Goal: Task Accomplishment & Management: Complete application form

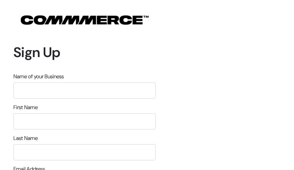
type input "PYRshVnp"
type input "MFlrLHgZsuJlYDB"
type input "HtBWRqjboDdHgOAU"
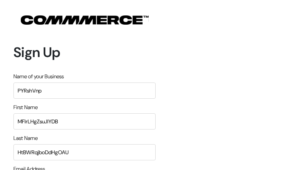
type input "[EMAIL_ADDRESS][DOMAIN_NAME]"
type input "2250657485"
type input "BKIWLDDFWJ"
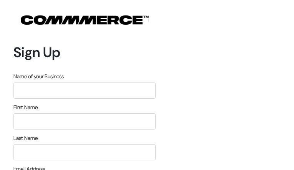
type input "FexBdDdJtsL"
type input "lKdyIRuTAP"
type input "SeSNbrXCOj"
type input "[EMAIL_ADDRESS][DOMAIN_NAME]"
type input "4613362044"
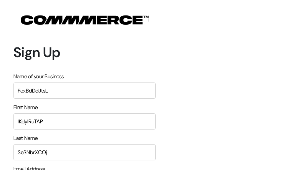
type input "XLzGLGdrXUgbS"
